Goal: Information Seeking & Learning: Learn about a topic

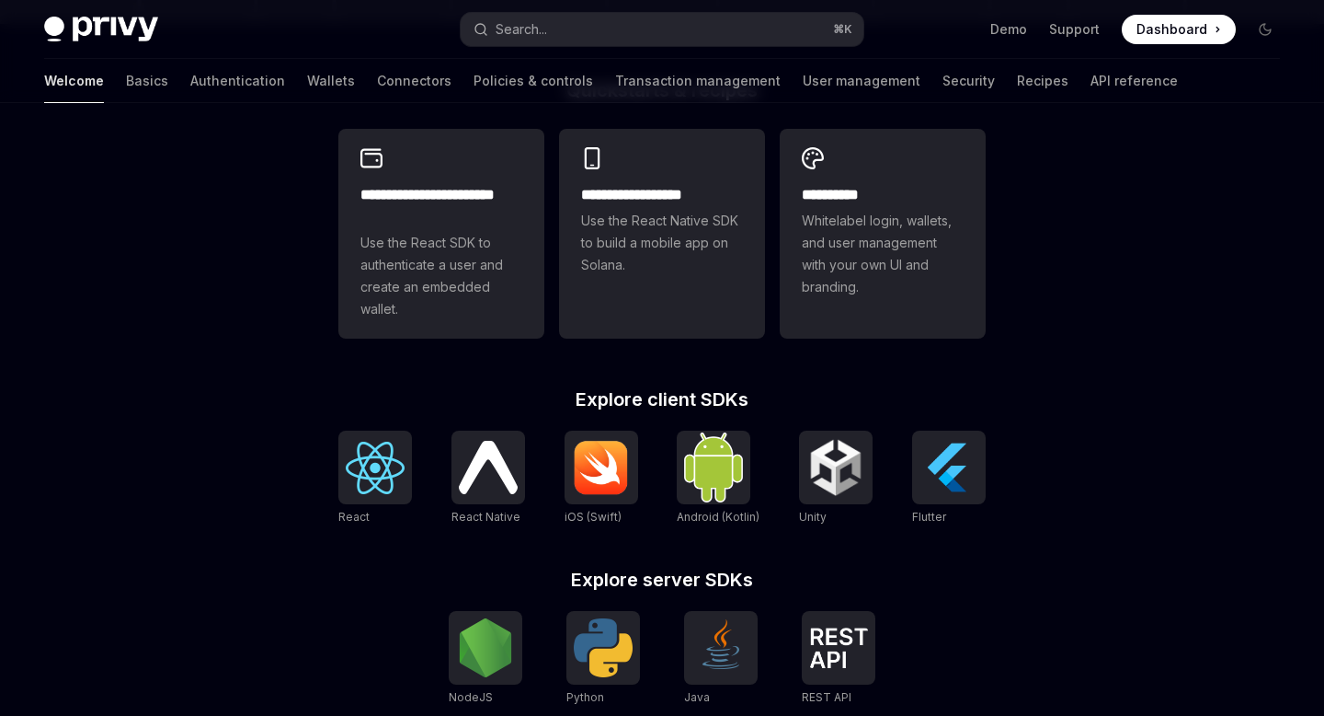
scroll to position [791, 0]
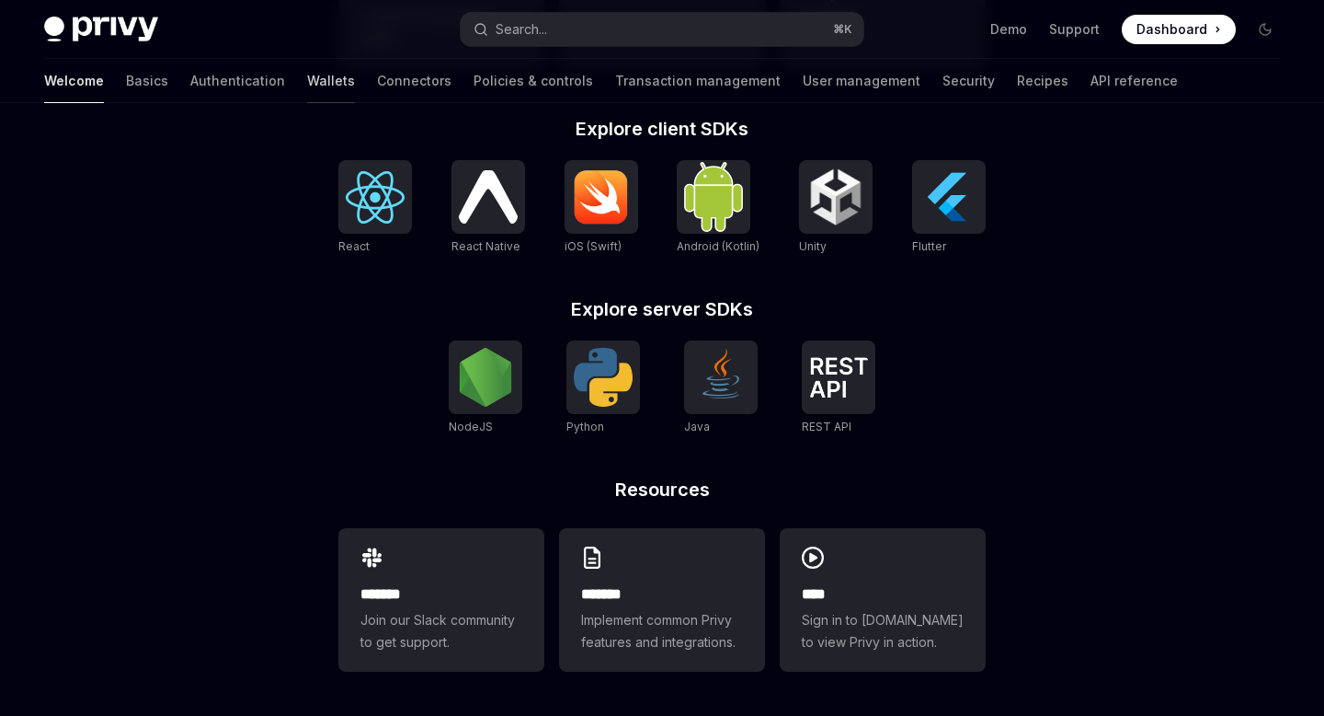
click at [307, 79] on link "Wallets" at bounding box center [331, 81] width 48 height 44
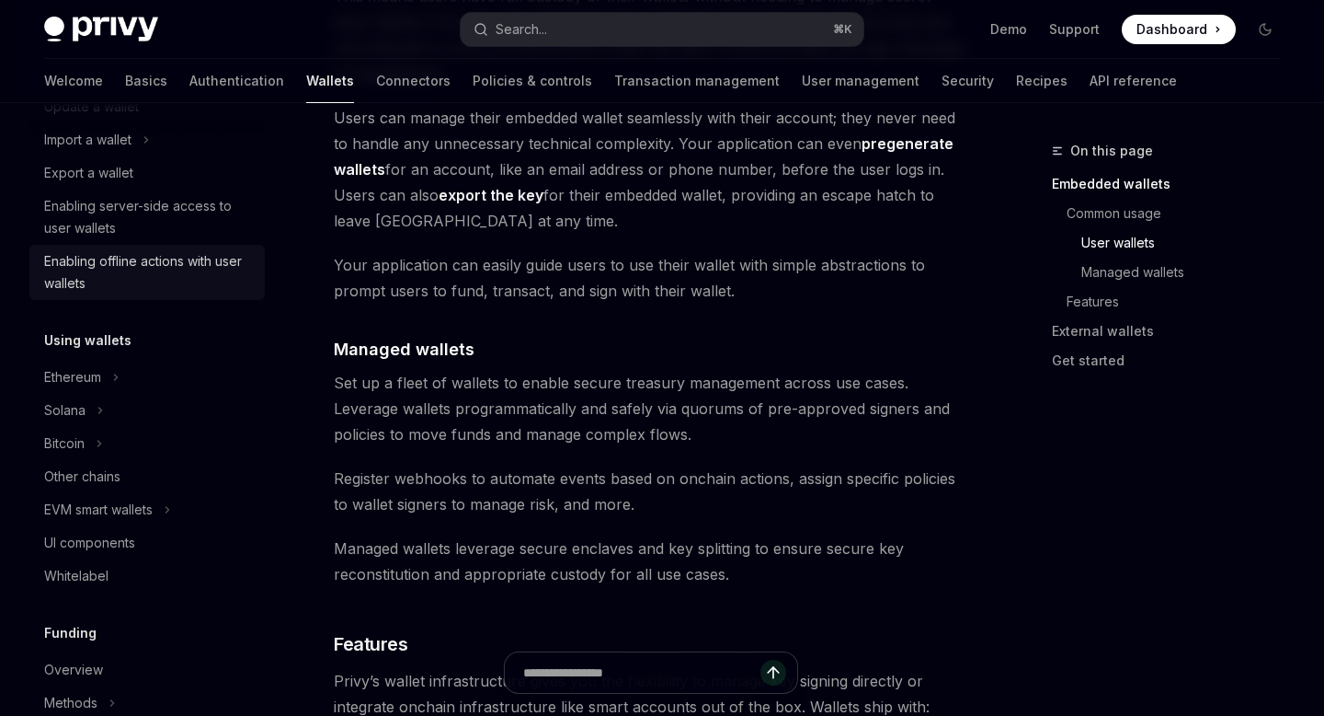
scroll to position [251, 0]
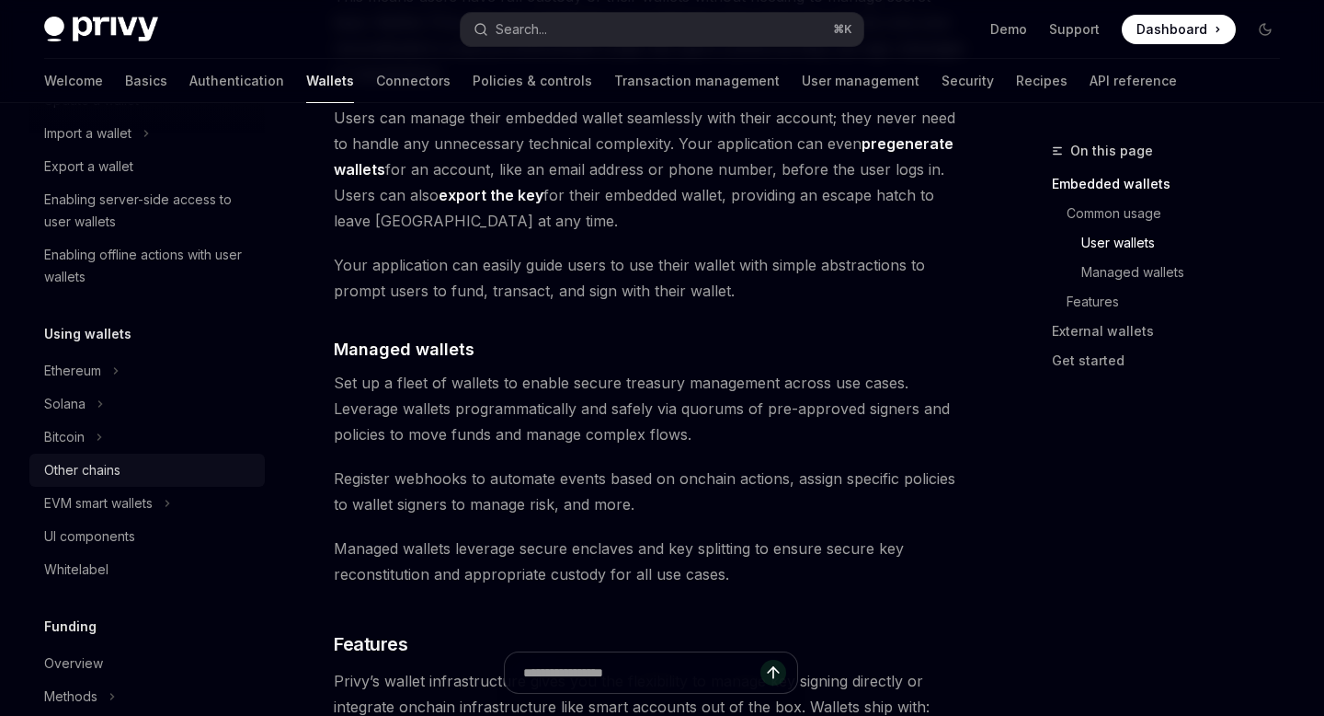
click at [93, 470] on div "Other chains" at bounding box center [82, 470] width 76 height 22
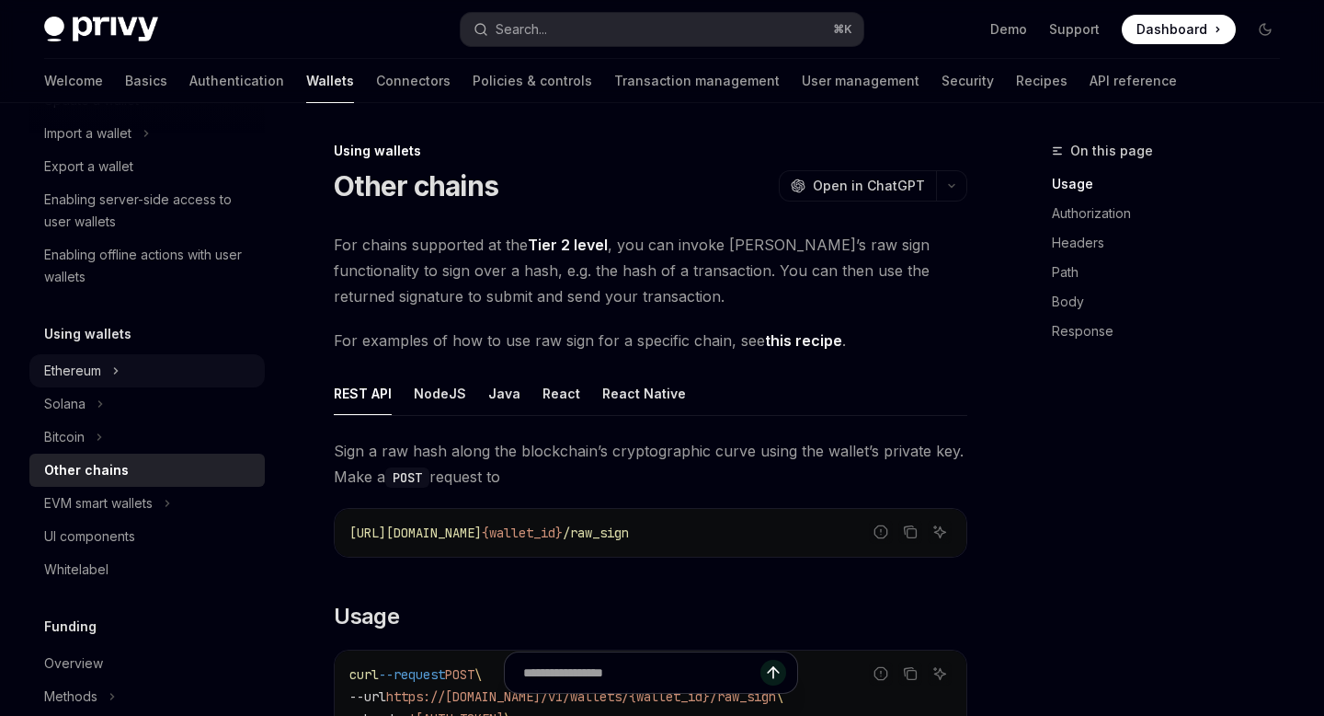
click at [117, 373] on icon "Toggle Ethereum section" at bounding box center [116, 371] width 3 height 6
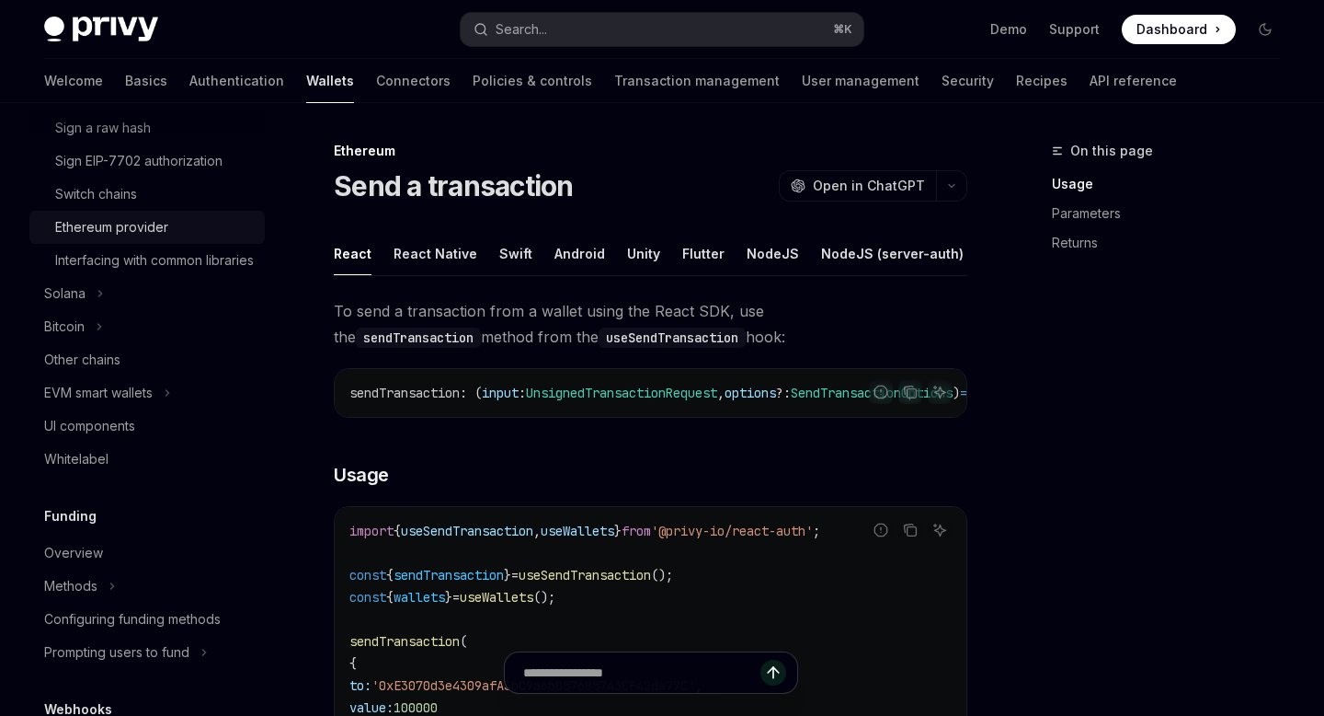
scroll to position [664, 0]
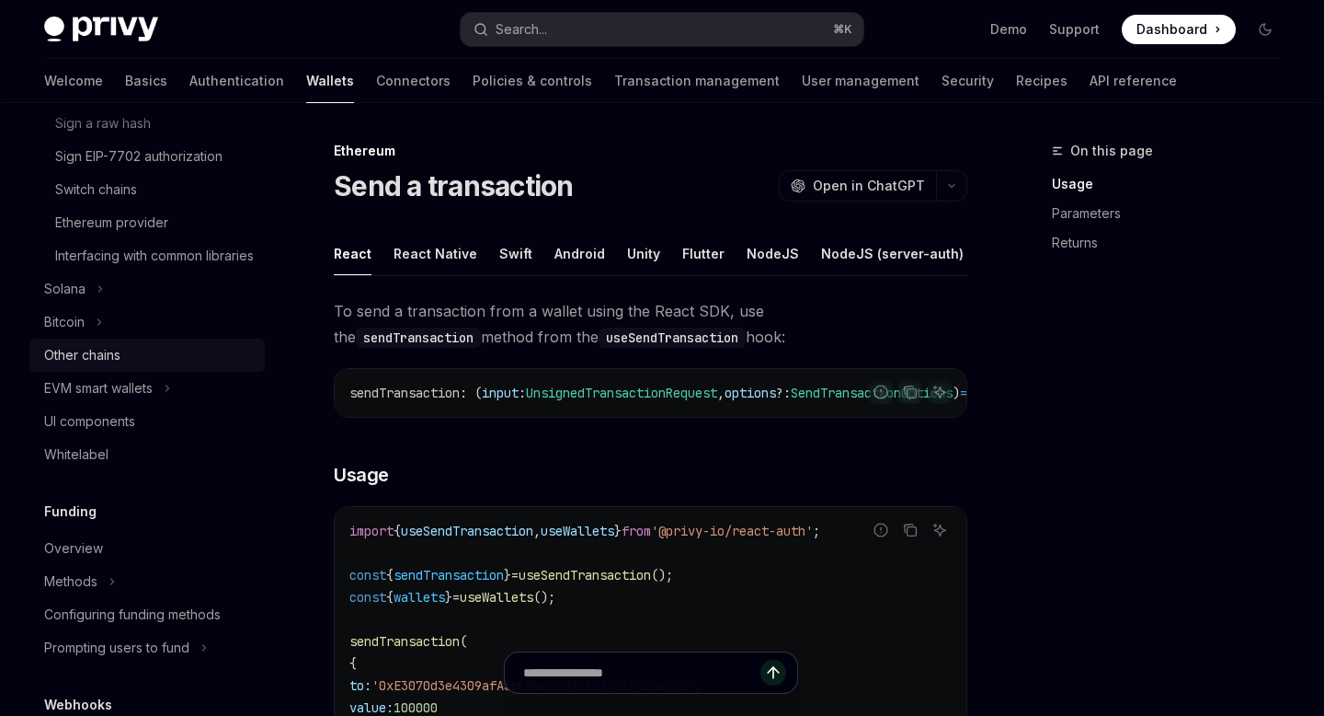
click at [116, 366] on div "Other chains" at bounding box center [82, 355] width 76 height 22
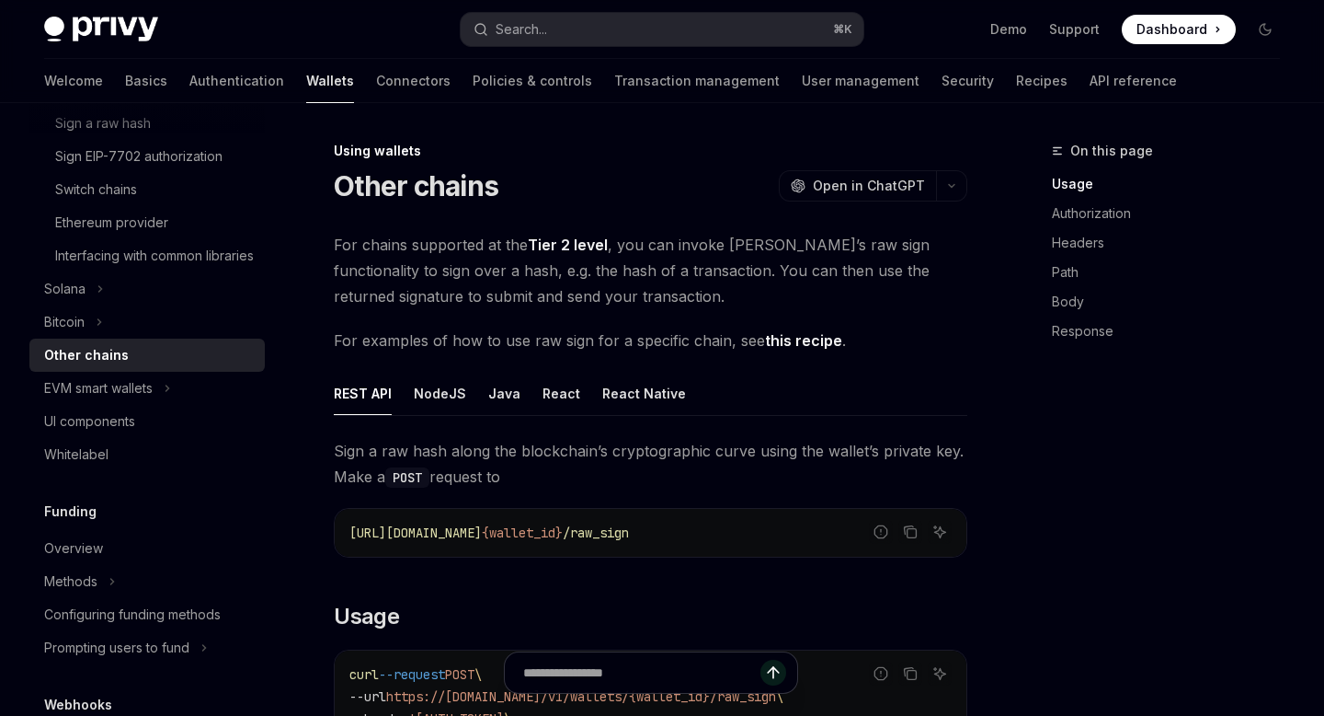
click at [797, 352] on span "For examples of how to use raw sign for a specific chain, see this recipe ." at bounding box center [651, 340] width 634 height 26
click at [795, 338] on link "this recipe" at bounding box center [803, 340] width 77 height 19
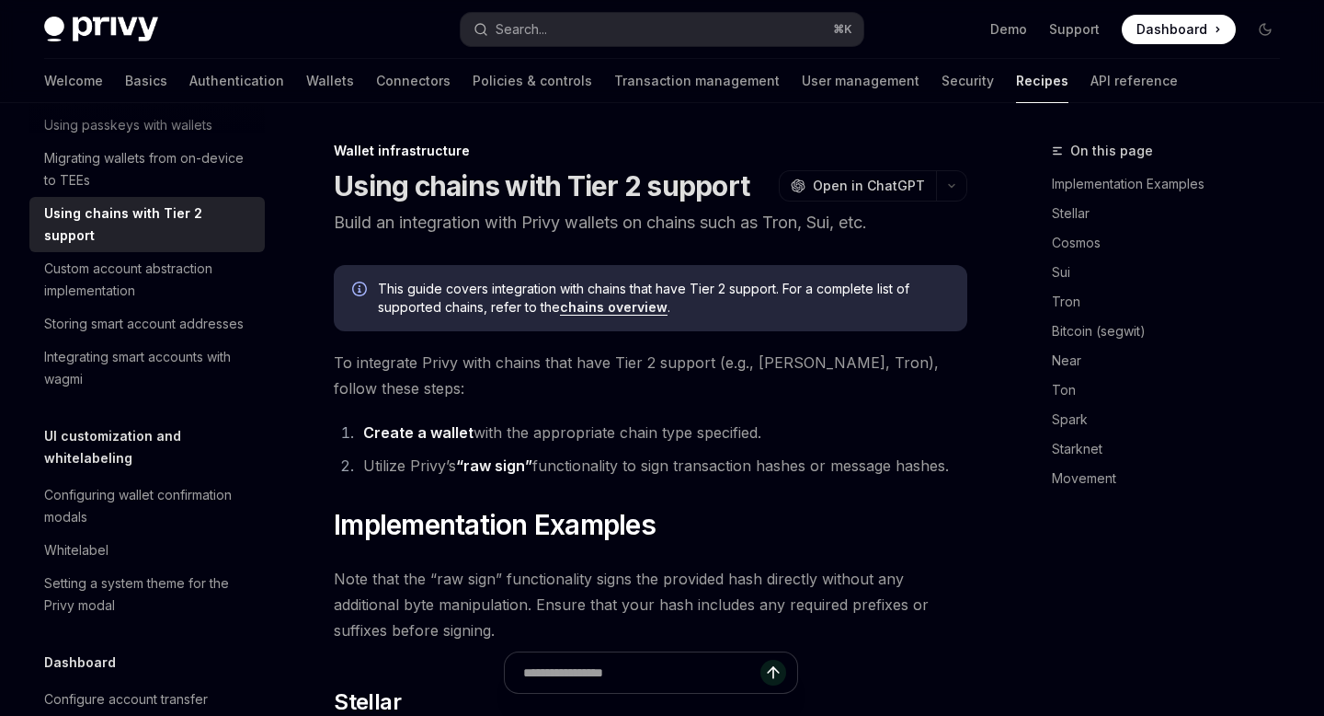
type textarea "*"
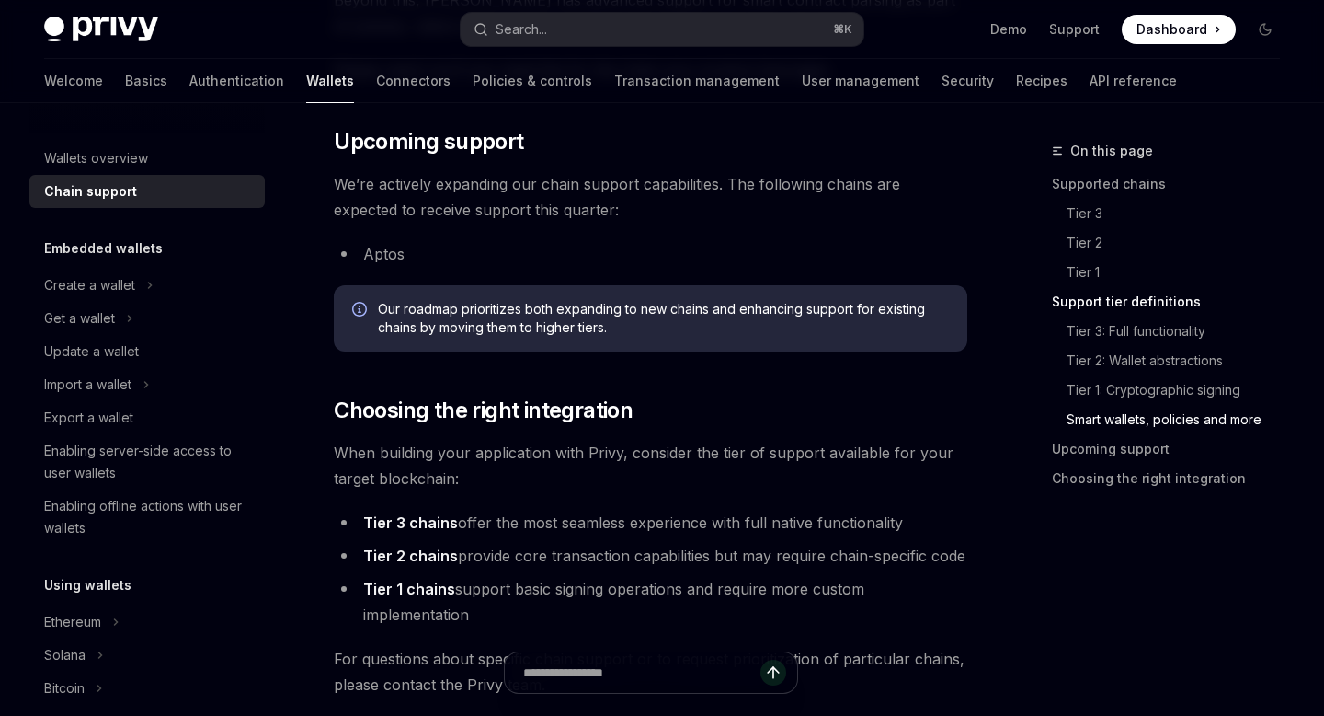
scroll to position [2060, 0]
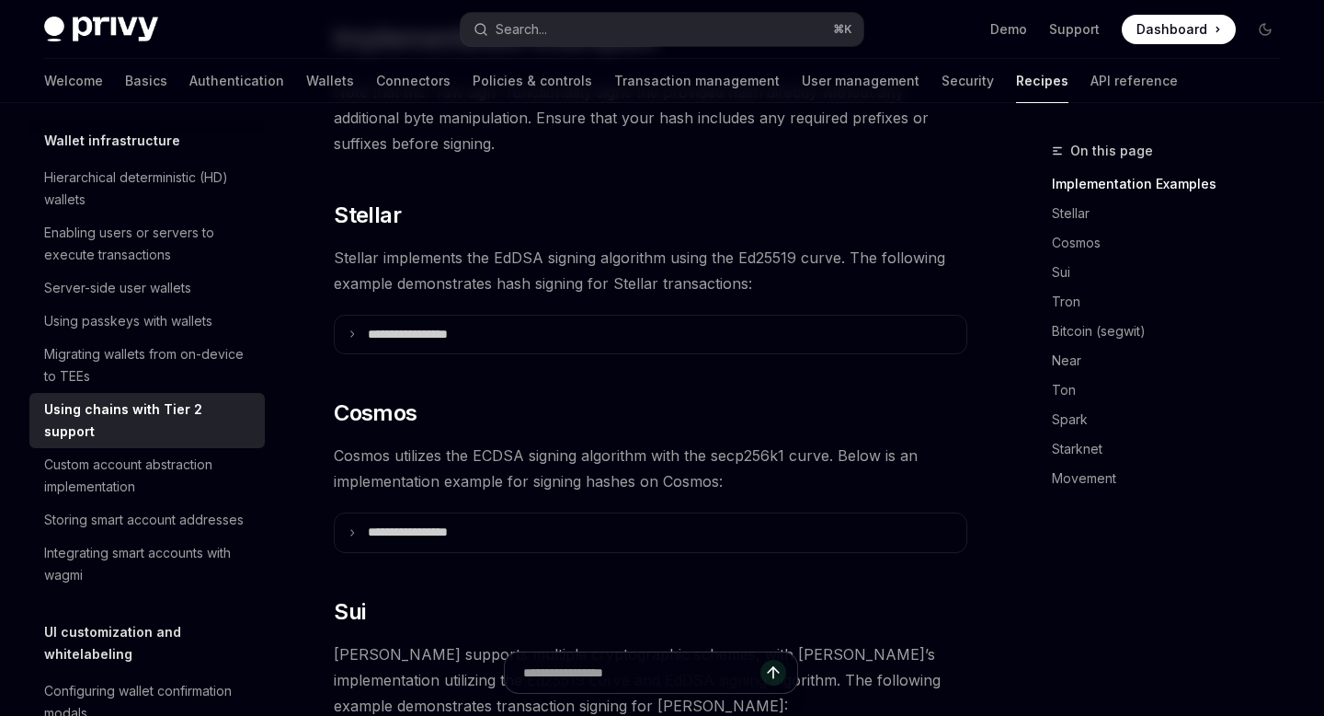
scroll to position [488, 0]
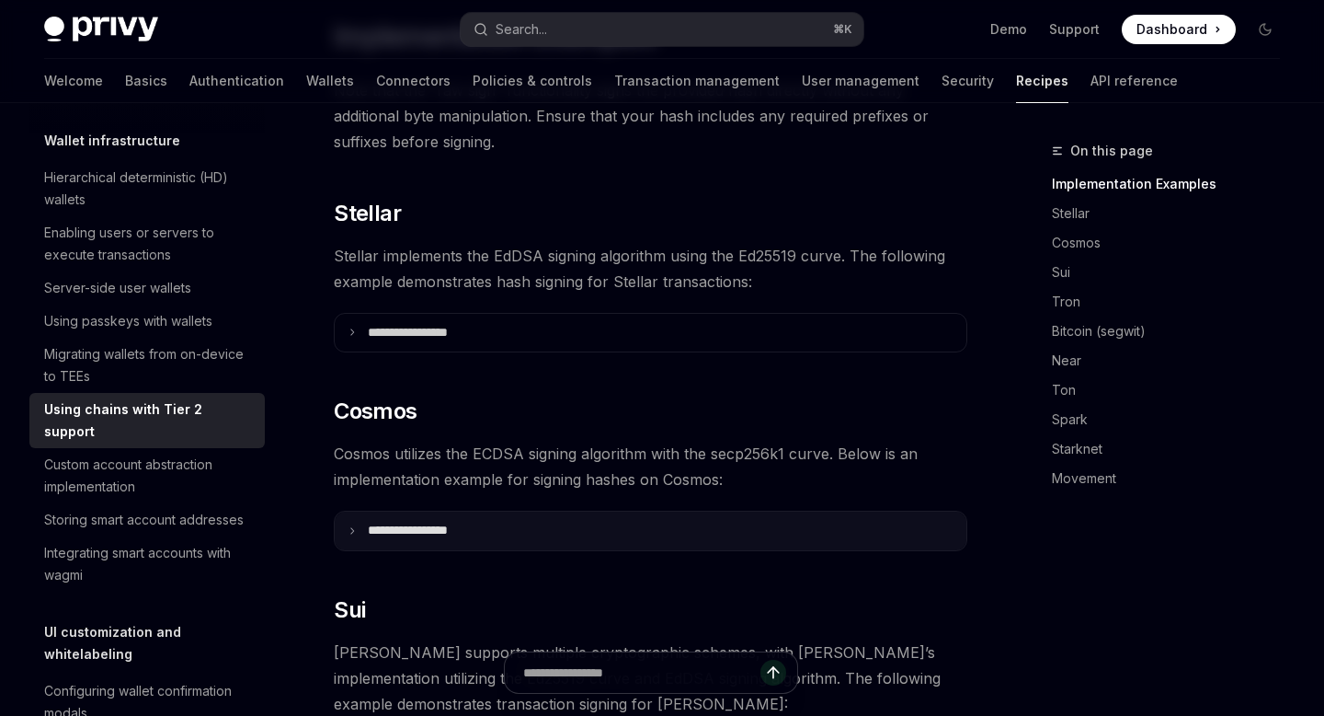
click at [377, 522] on p "**********" at bounding box center [430, 530] width 125 height 17
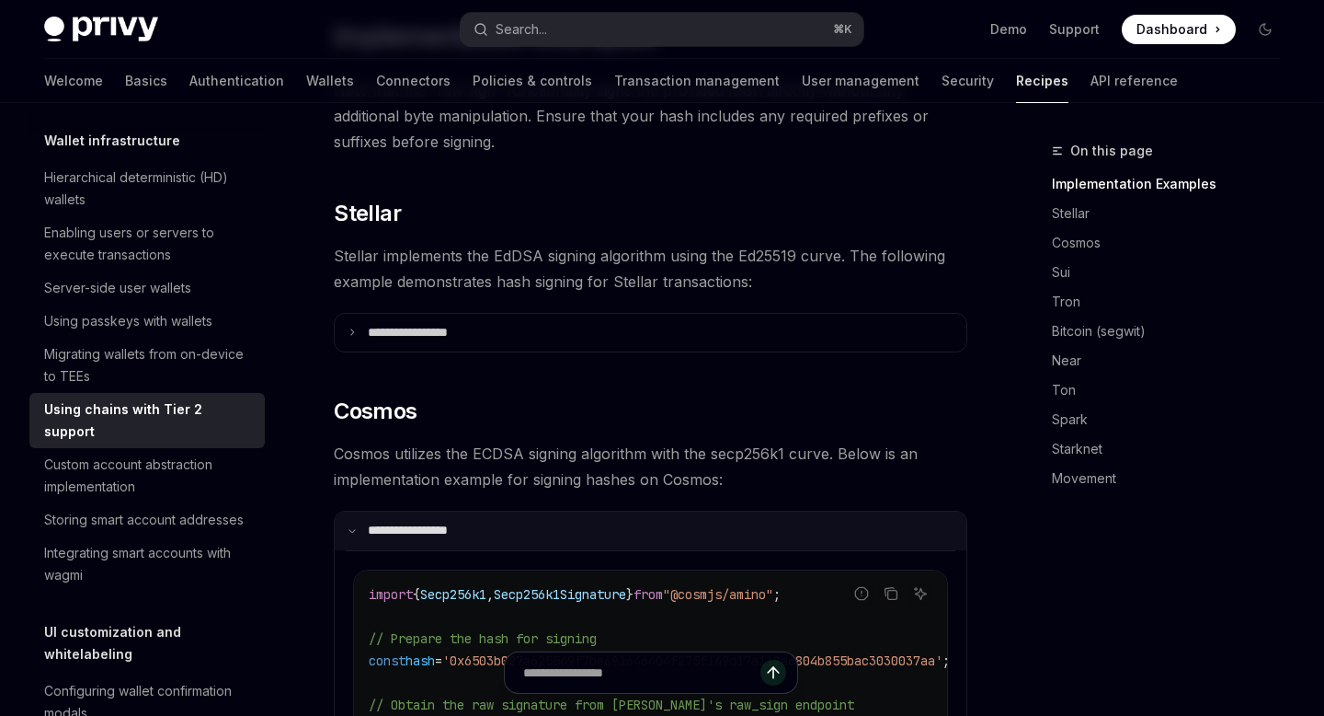
click at [377, 522] on p "**********" at bounding box center [428, 530] width 120 height 17
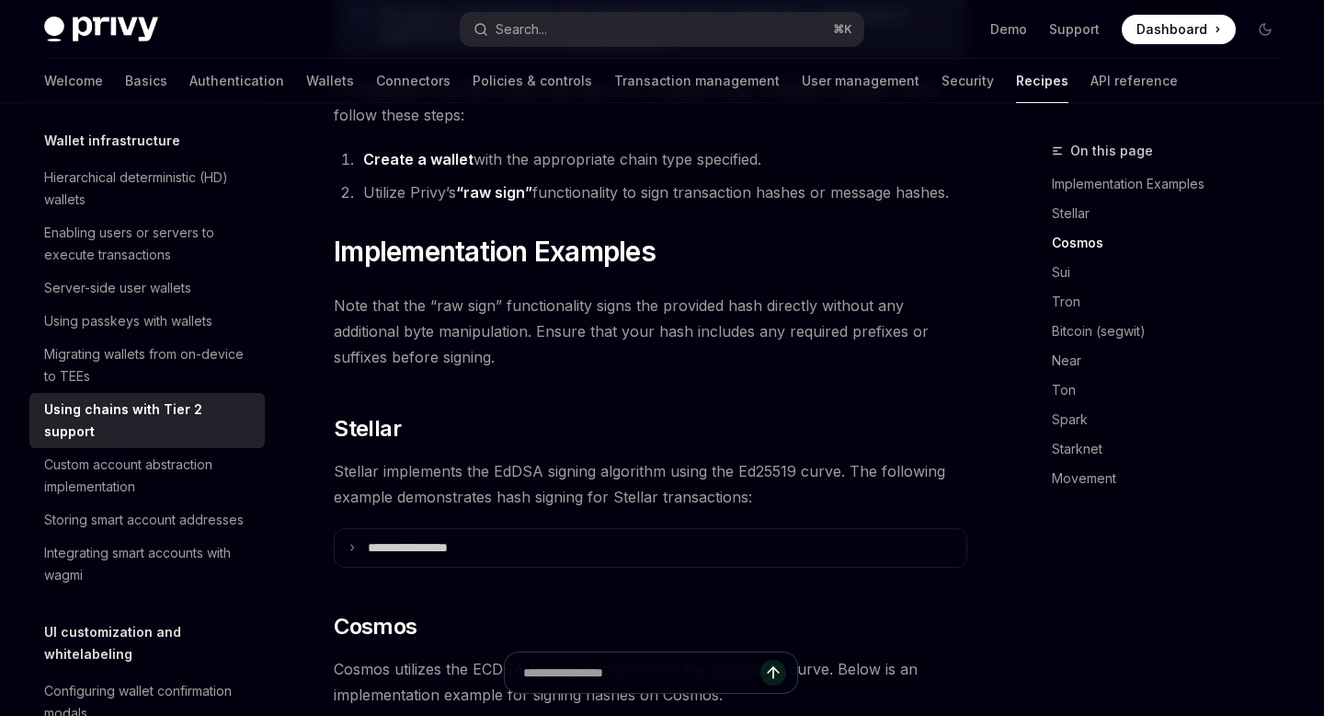
scroll to position [0, 0]
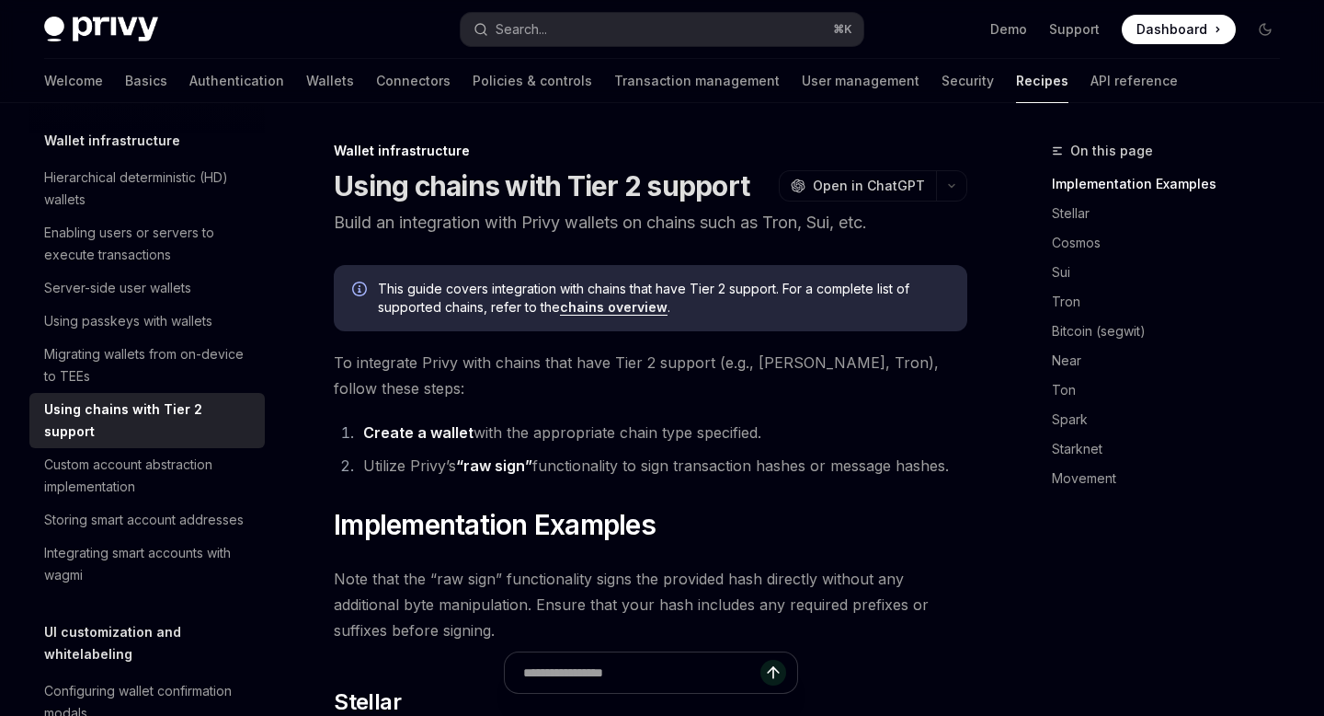
click at [648, 306] on link "chains overview" at bounding box center [614, 307] width 108 height 17
type textarea "*"
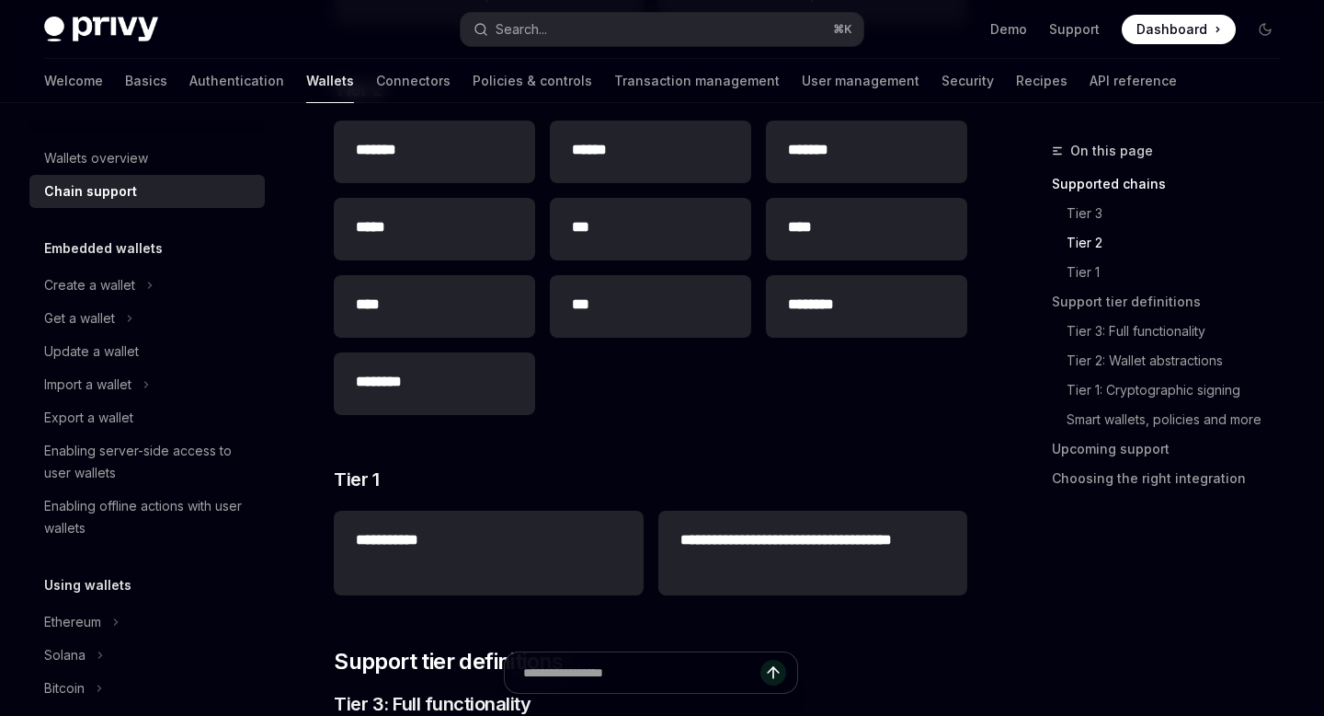
scroll to position [378, 0]
